Goal: Find specific page/section: Locate a particular part of the current website

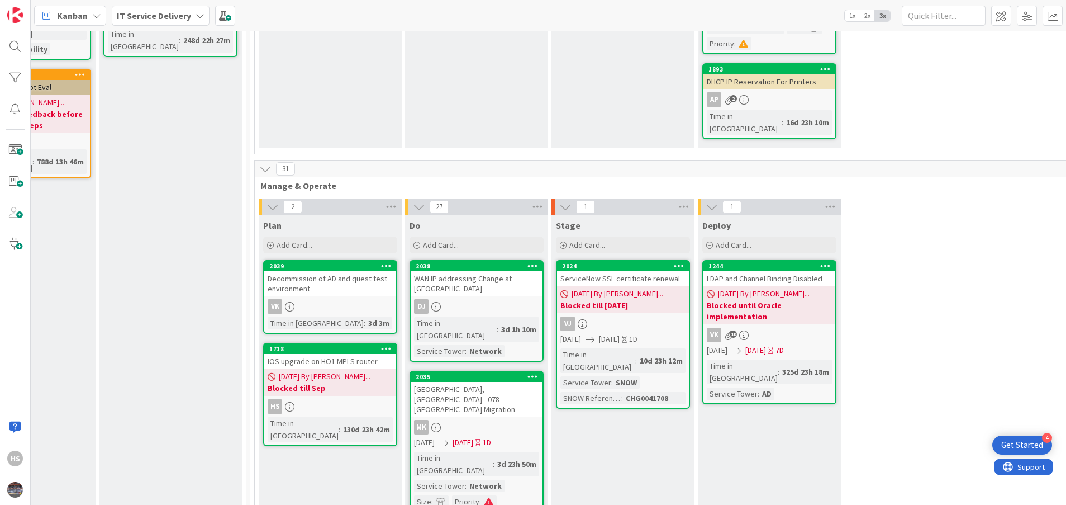
scroll to position [362, 526]
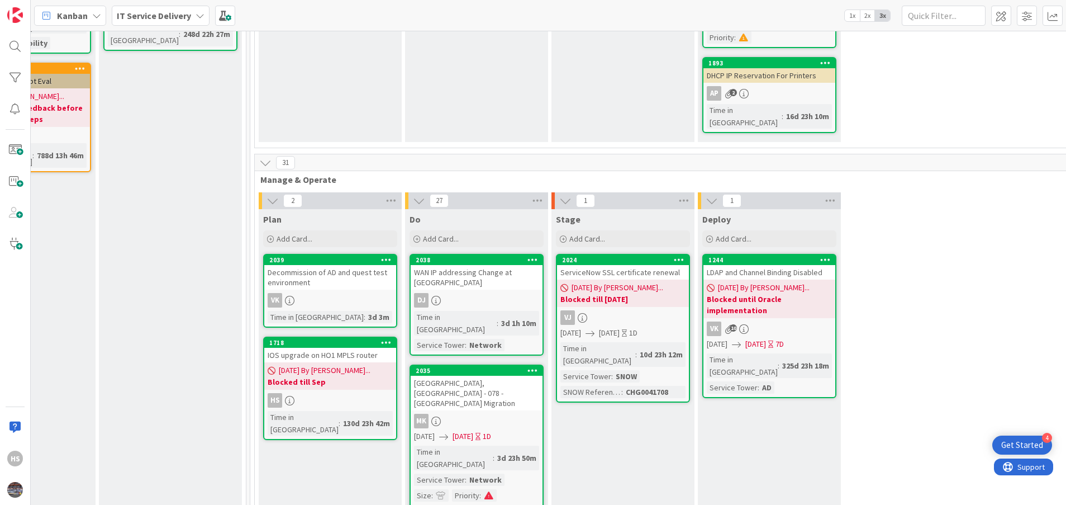
click at [488, 293] on div "DJ" at bounding box center [477, 300] width 132 height 15
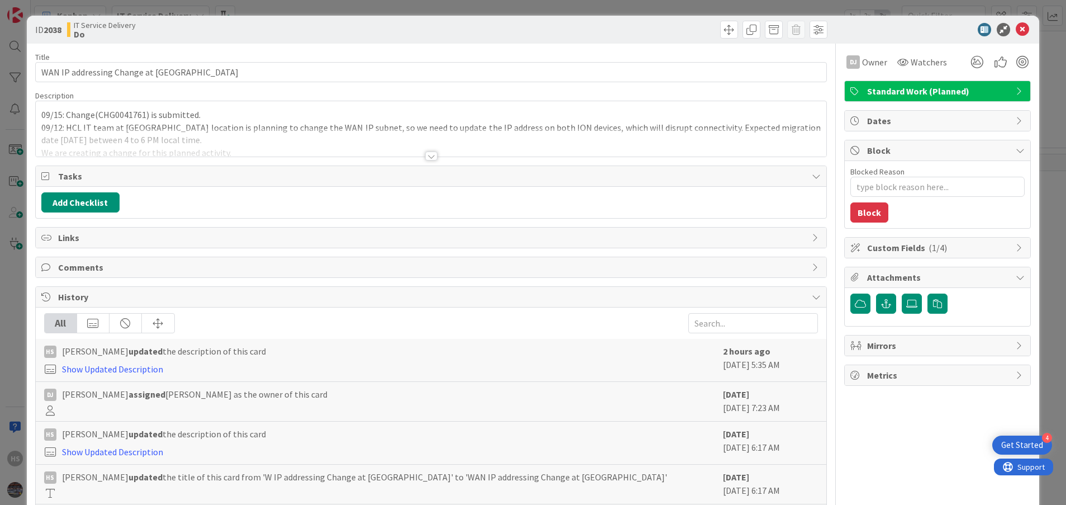
type textarea "x"
click at [1016, 32] on icon at bounding box center [1022, 29] width 13 height 13
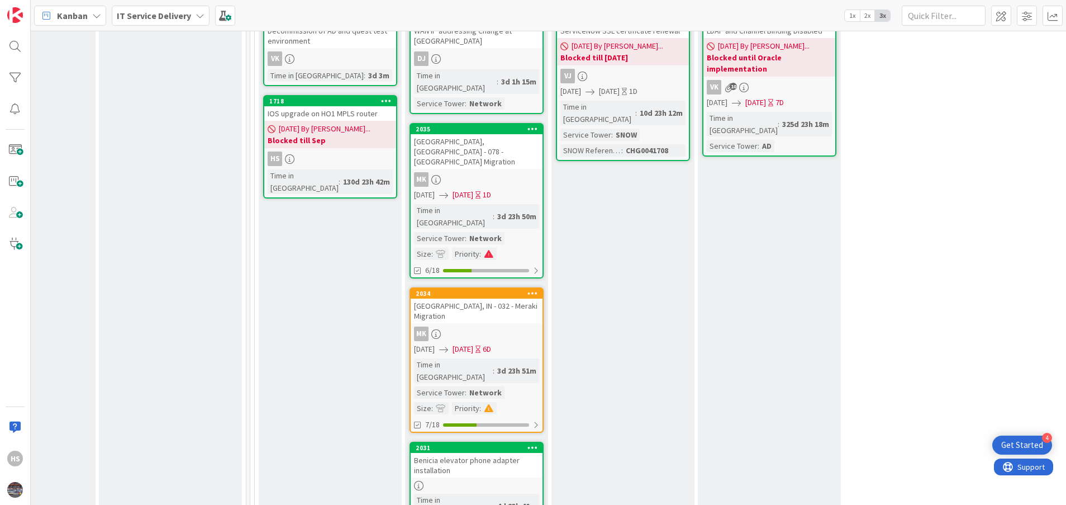
scroll to position [609, 526]
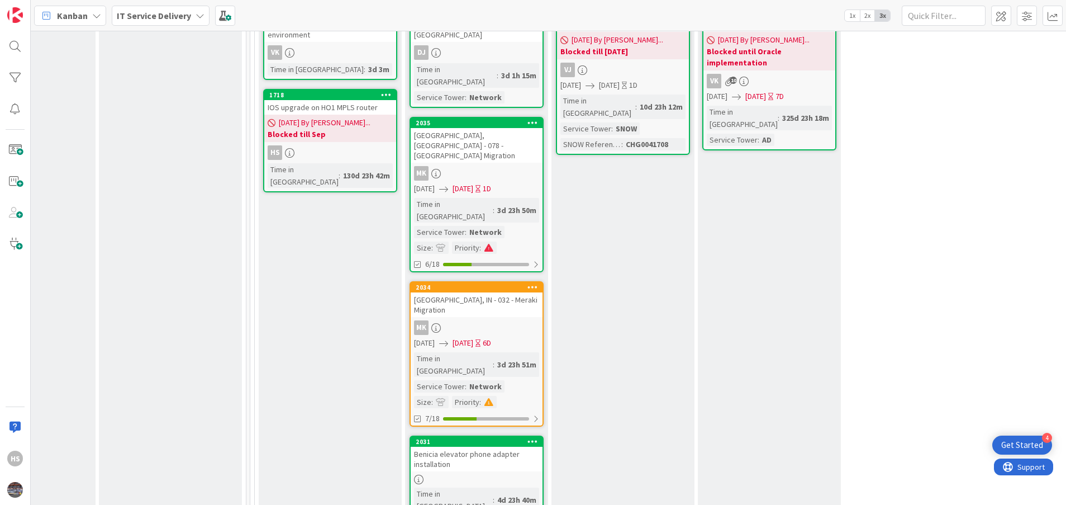
click at [331, 117] on span "07/24/2025 By Devanshi..." at bounding box center [325, 123] width 92 height 12
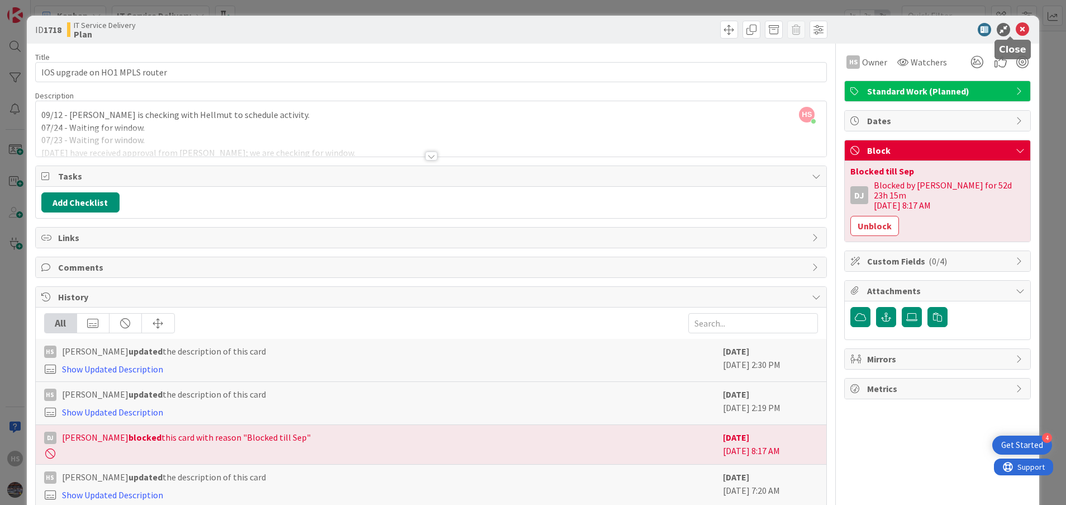
click at [1016, 31] on icon at bounding box center [1022, 29] width 13 height 13
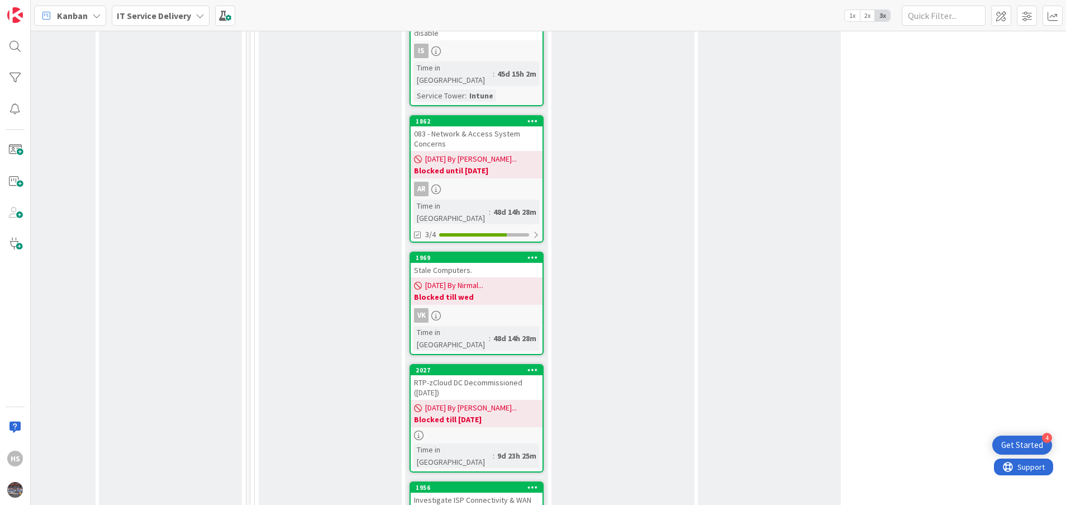
scroll to position [1622, 526]
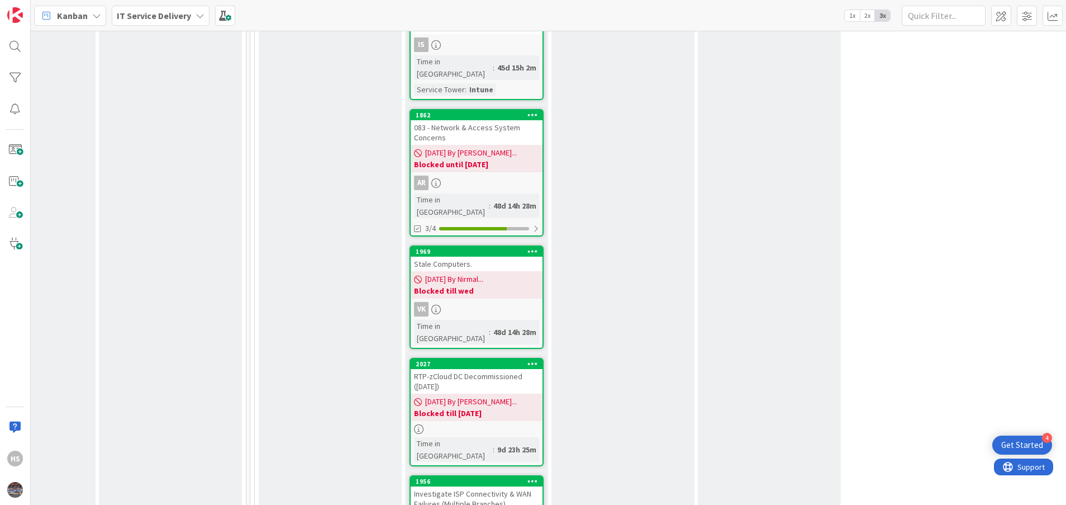
click at [476, 486] on div "Investigate ISP Connectivity & WAN Failures (Multiple Branches)" at bounding box center [477, 498] width 132 height 25
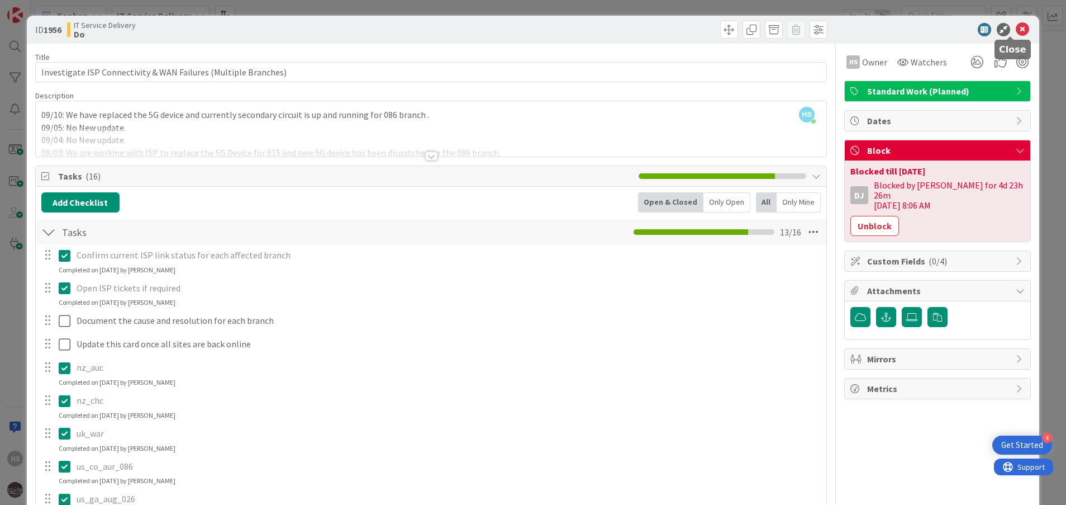
click at [1016, 28] on icon at bounding box center [1022, 29] width 13 height 13
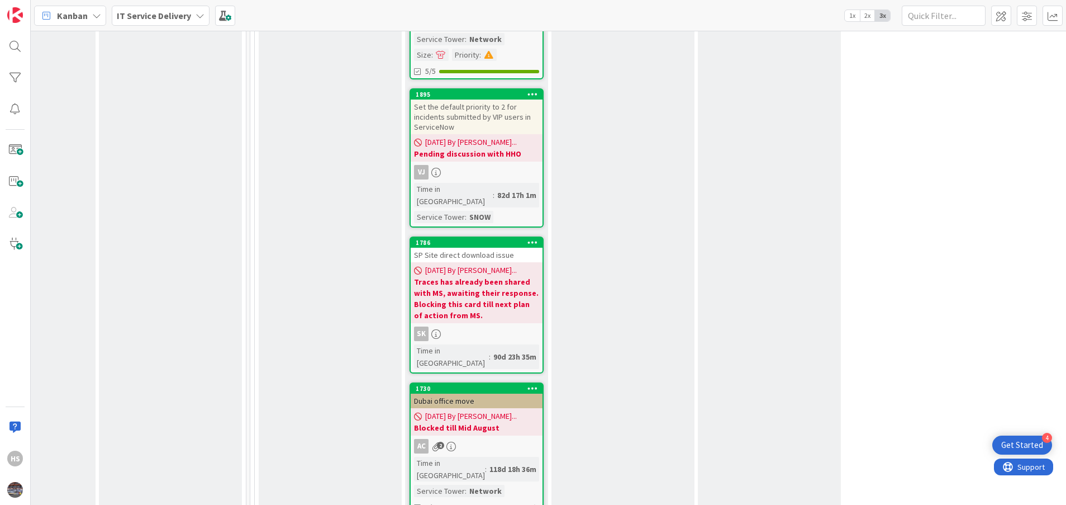
scroll to position [2640, 526]
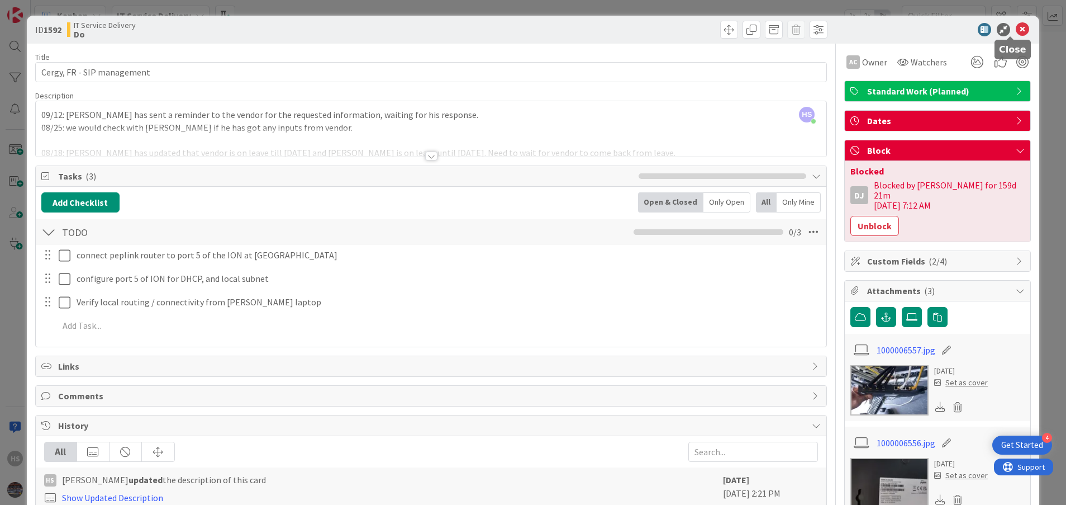
click at [1016, 31] on icon at bounding box center [1022, 29] width 13 height 13
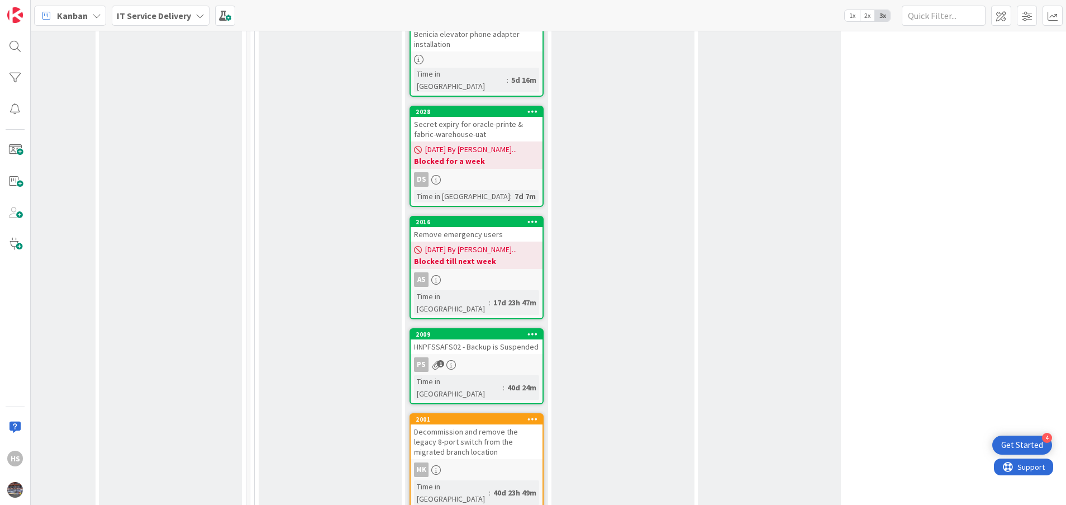
scroll to position [626, 526]
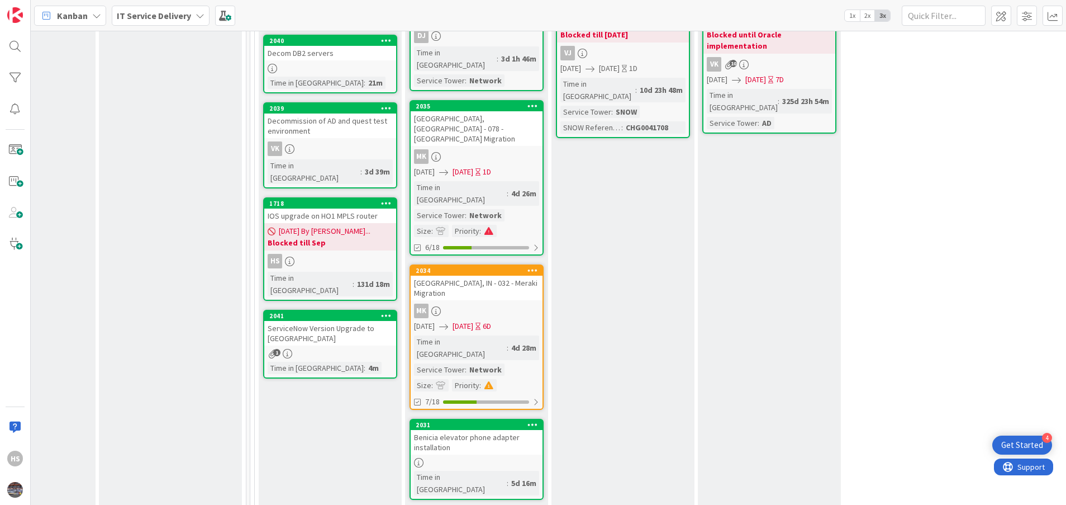
click at [315, 225] on span "07/24/2025 By Devanshi..." at bounding box center [325, 231] width 92 height 12
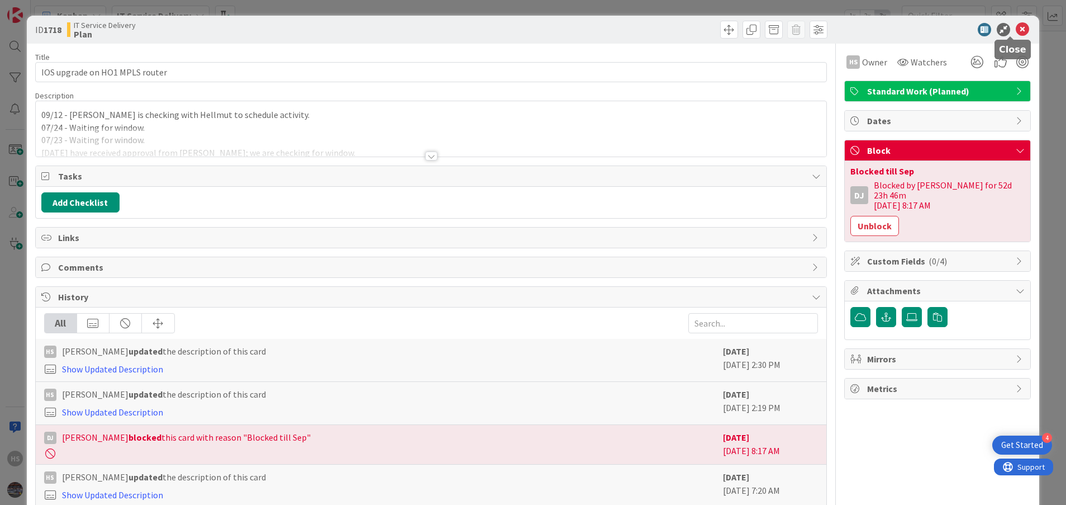
click at [1016, 31] on icon at bounding box center [1022, 29] width 13 height 13
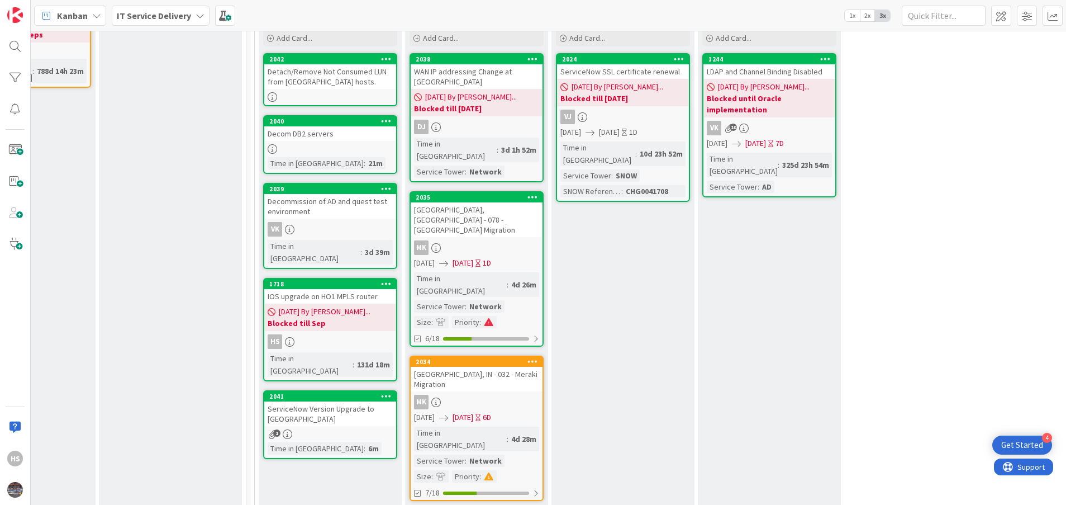
scroll to position [77, 526]
